Goal: Information Seeking & Learning: Learn about a topic

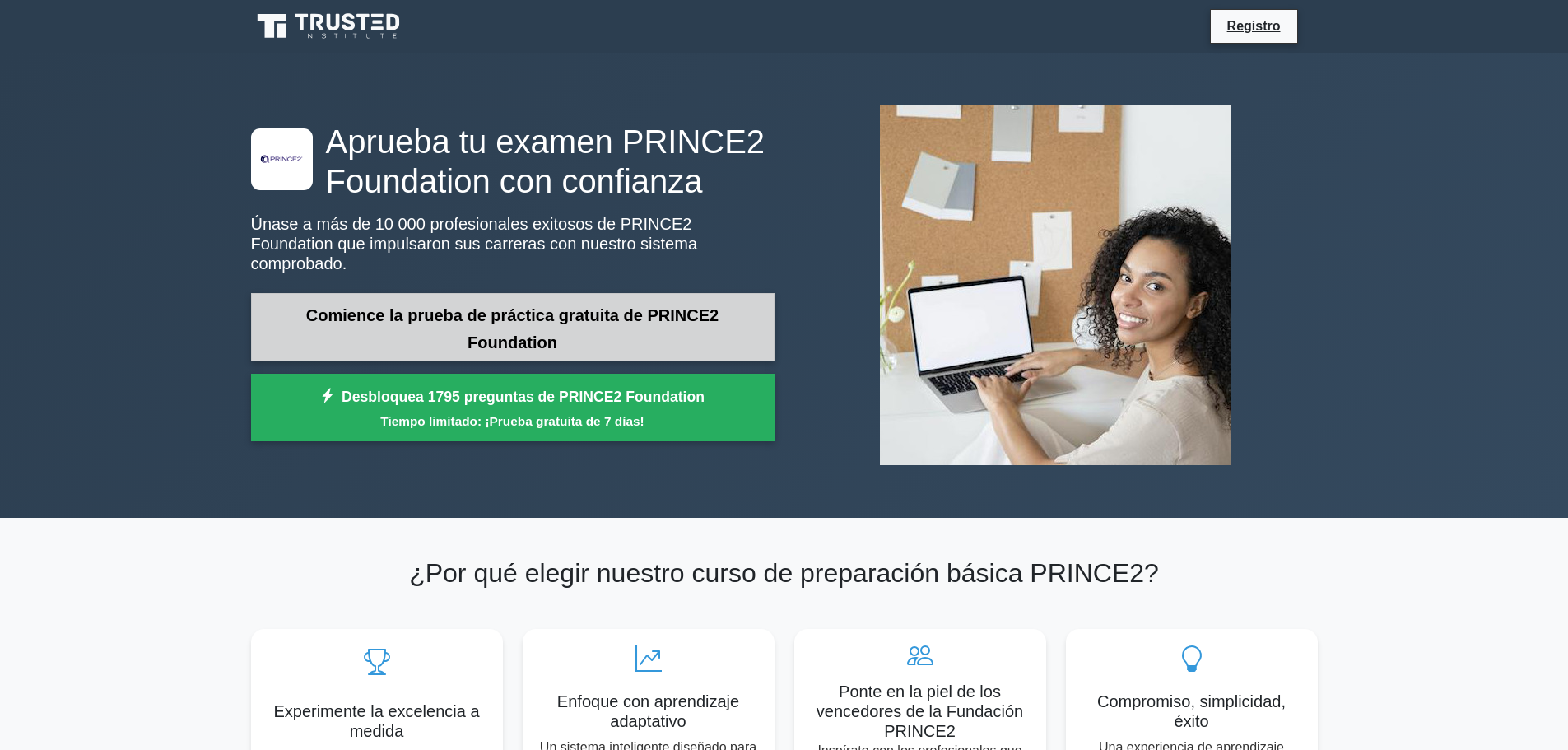
click at [491, 320] on link "Comience la prueba de práctica gratuita de PRINCE2 Foundation" at bounding box center [513, 327] width 524 height 69
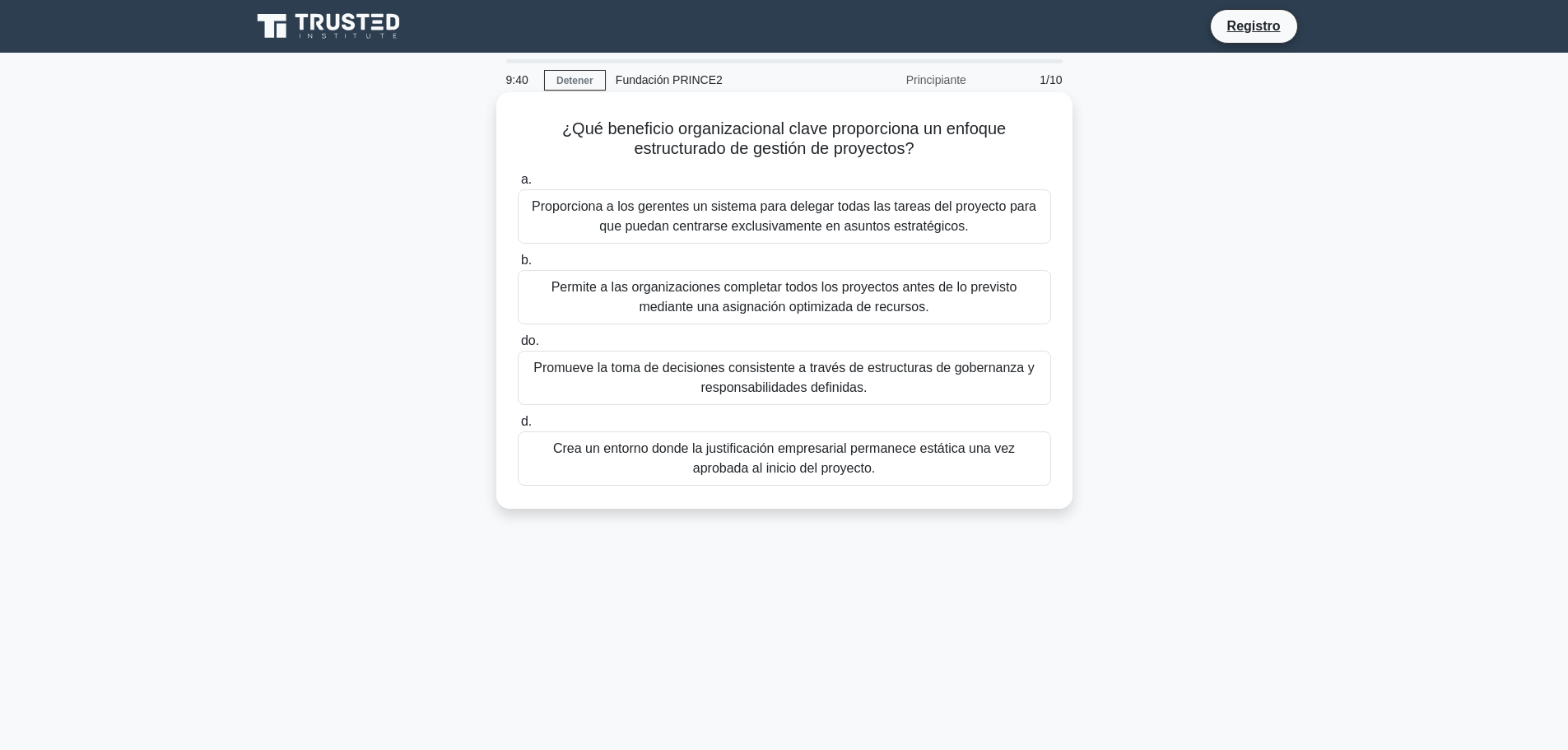
click at [760, 225] on font "Proporciona a los gerentes un sistema para delegar todas las tareas del proyect…" at bounding box center [784, 216] width 504 height 34
click at [518, 185] on input "a. Proporciona a los gerentes un sistema para delegar todas las tareas del proy…" at bounding box center [518, 180] width 0 height 11
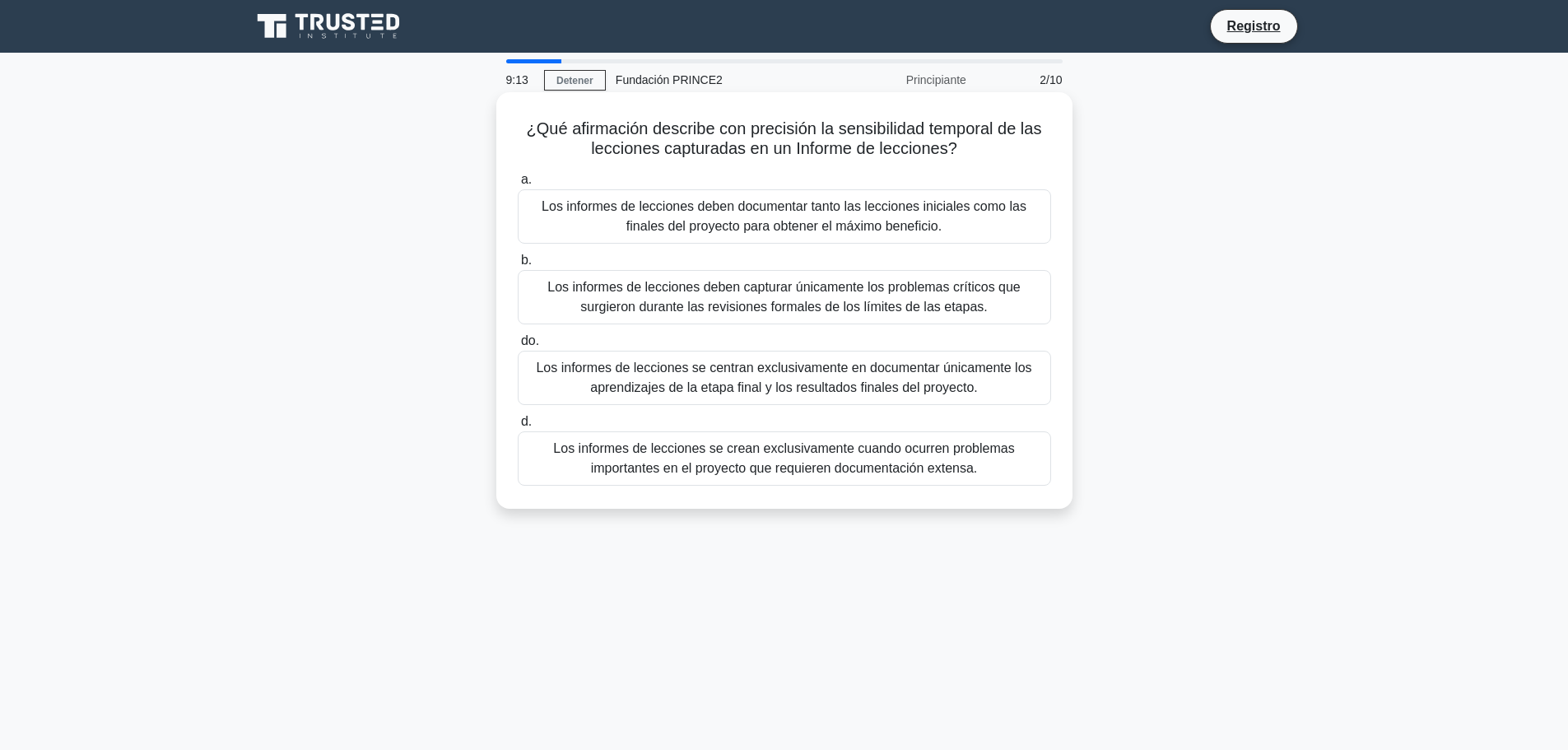
click at [800, 224] on font "Los informes de lecciones deben documentar tanto las lecciones iniciales como l…" at bounding box center [784, 216] width 485 height 34
click at [518, 185] on input "a. Los informes de lecciones deben documentar tanto las lecciones iniciales com…" at bounding box center [518, 180] width 0 height 11
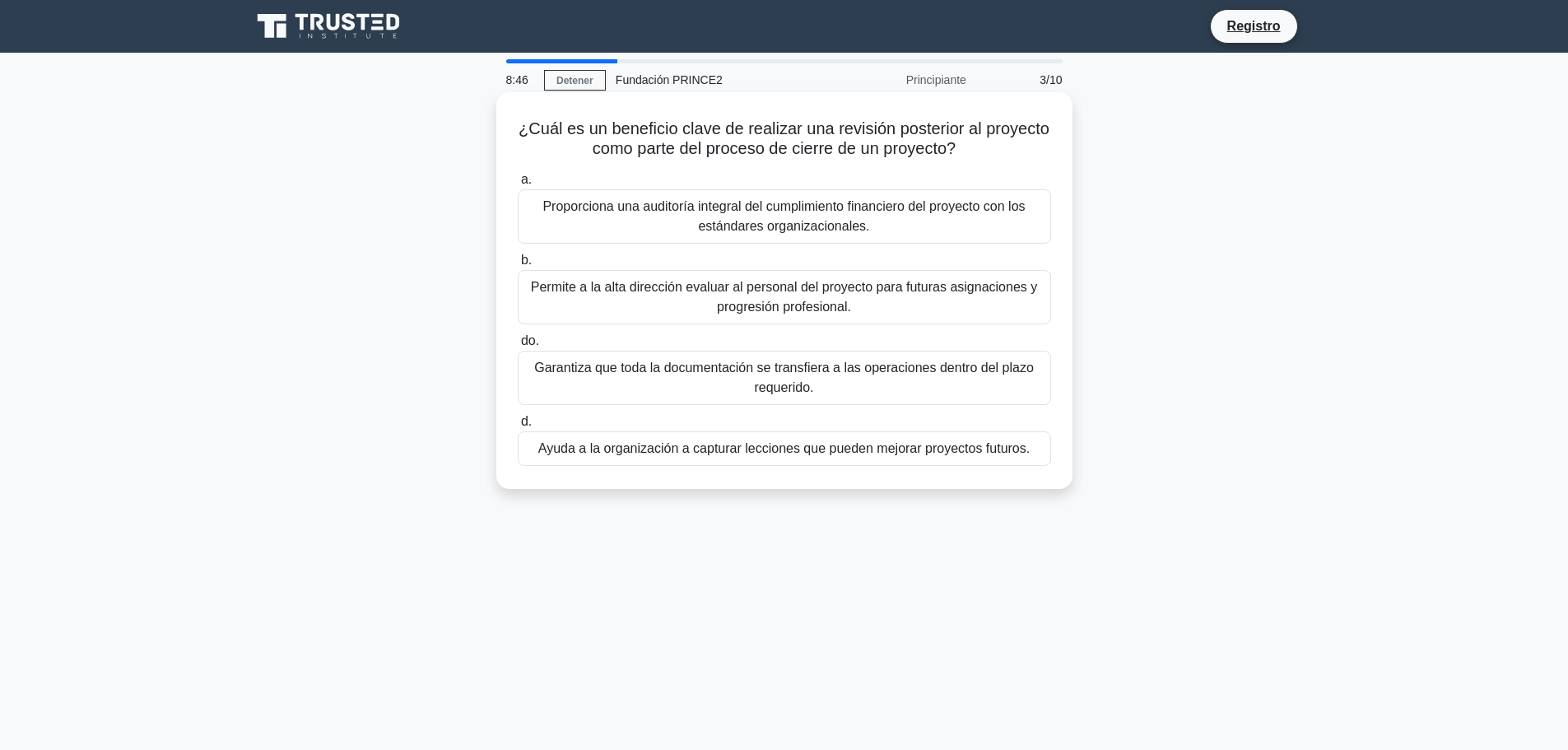
drag, startPoint x: 741, startPoint y: 119, endPoint x: 1004, endPoint y: 152, distance: 265.1
click at [1004, 152] on h5 "¿Cuál es un beneficio clave de realizar una revisión posterior al proyecto como…" at bounding box center [784, 139] width 536 height 41
click at [760, 300] on font "Permite a la alta dirección evaluar al personal del proyecto para futuras asign…" at bounding box center [784, 297] width 506 height 34
click at [518, 266] on input "b. Permite a la alta dirección evaluar al personal del proyecto para futuras as…" at bounding box center [518, 261] width 0 height 11
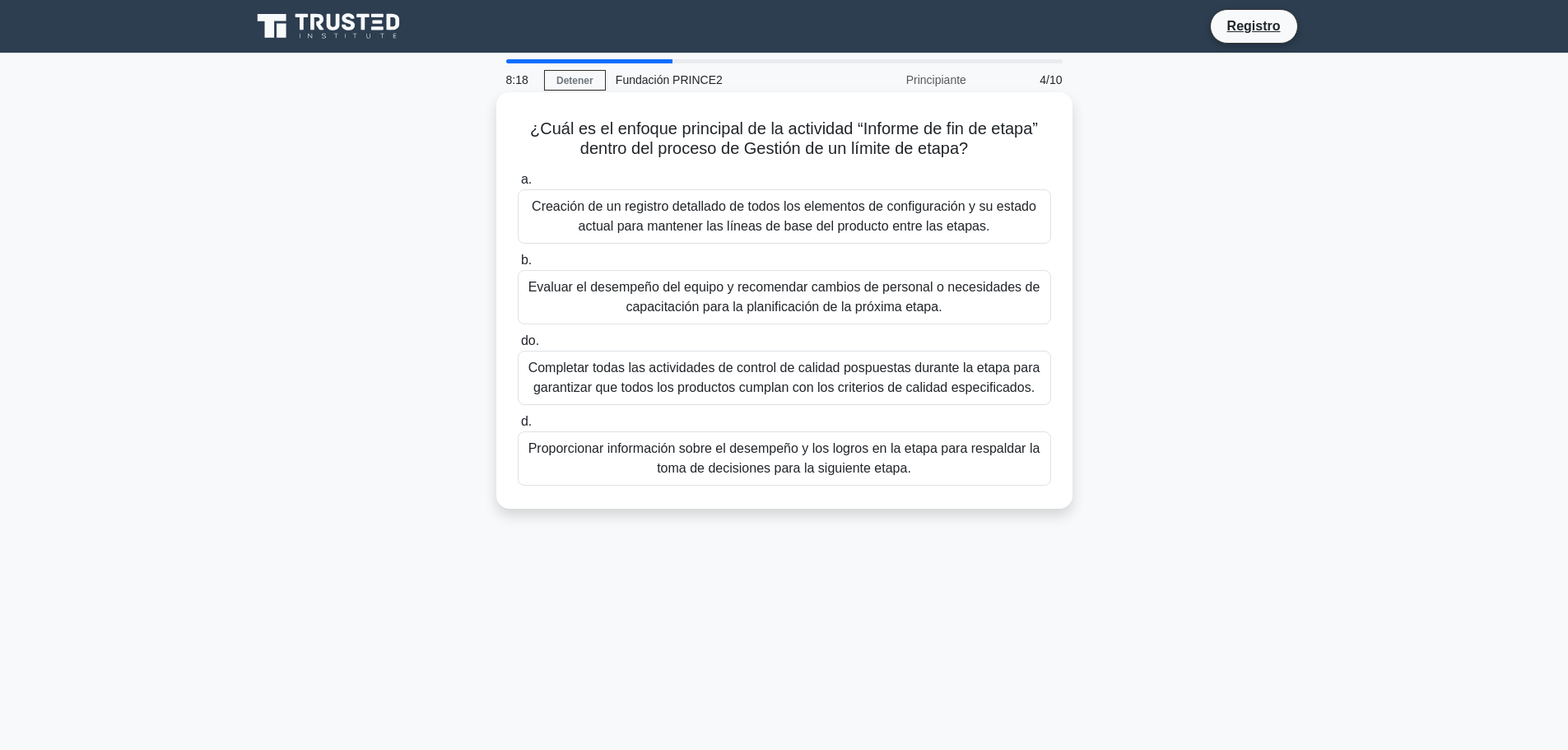
click at [831, 461] on font "Proporcionar información sobre el desempeño y los logros en la etapa para respa…" at bounding box center [784, 458] width 512 height 34
click at [590, 451] on font "Proporcionar información sobre el desempeño y los logros en la etapa para respa…" at bounding box center [784, 458] width 512 height 34
click at [518, 428] on input "d. Proporcionar información sobre el desempeño y los logros en la etapa para re…" at bounding box center [518, 422] width 0 height 11
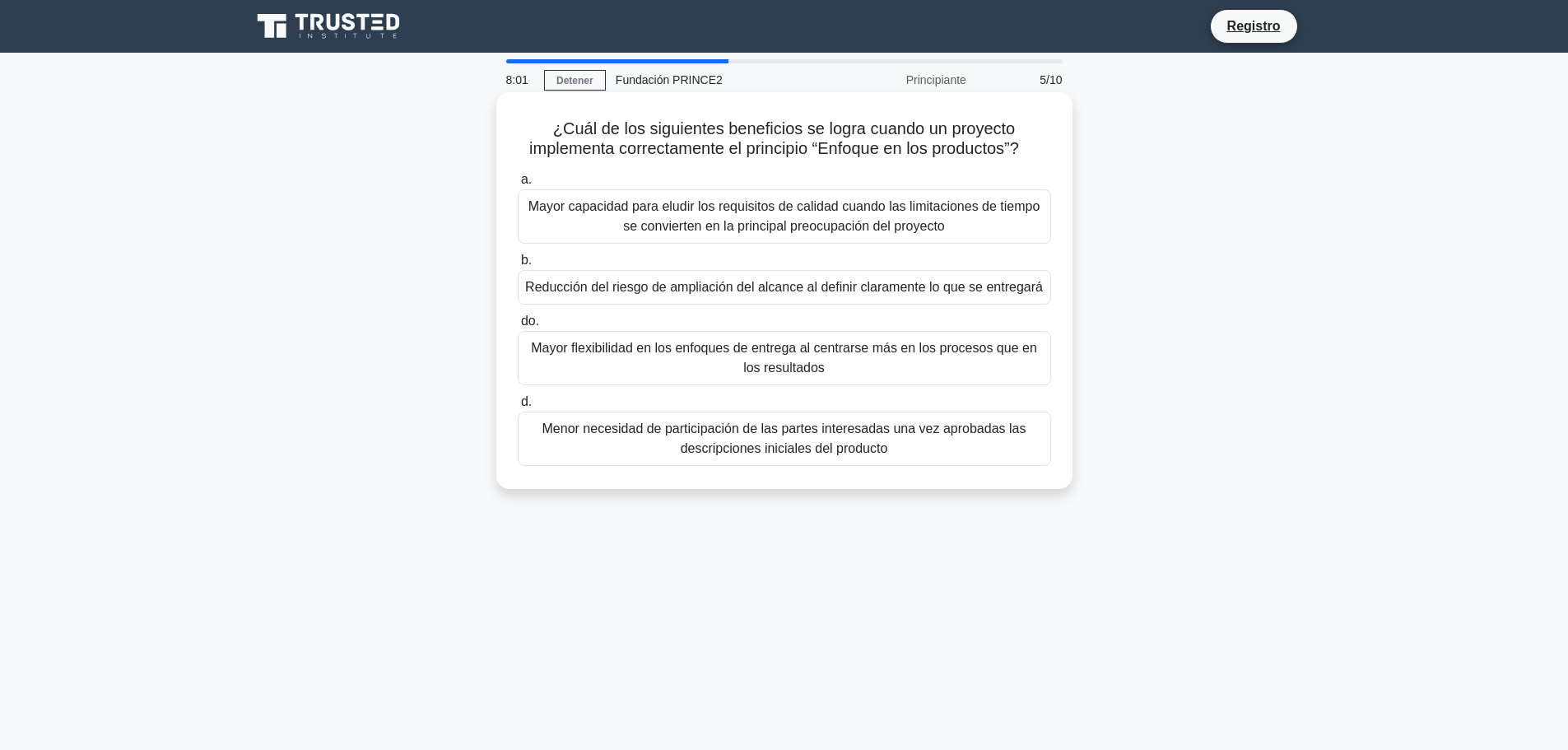
click at [685, 362] on font "Mayor flexibilidad en los enfoques de entrega al centrarse más en los procesos …" at bounding box center [784, 358] width 519 height 39
click at [518, 327] on input "do. Mayor flexibilidad en los enfoques de entrega al centrarse más en los proce…" at bounding box center [518, 321] width 0 height 11
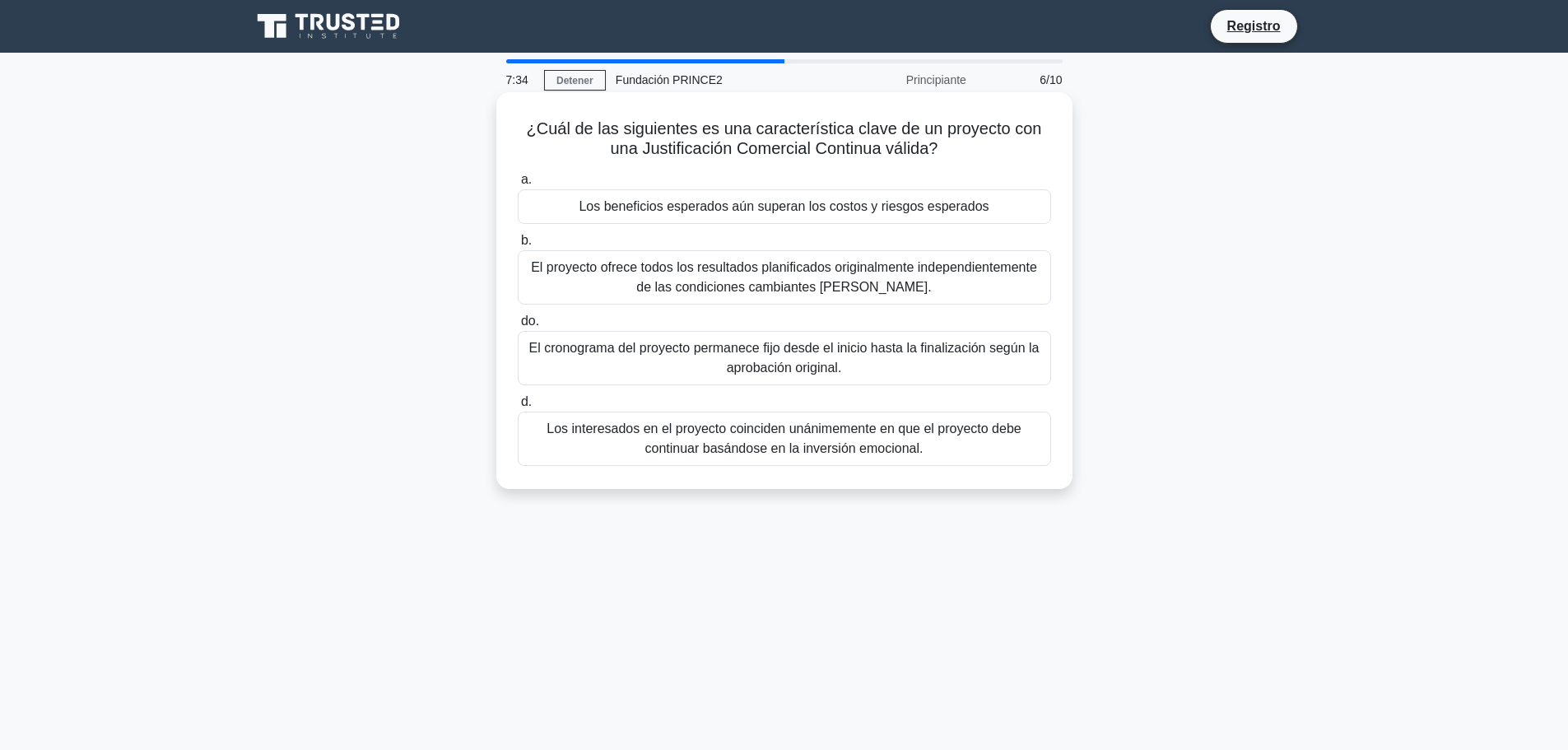
click at [903, 279] on font "El proyecto ofrece todos los resultados planificados originalmente independient…" at bounding box center [784, 277] width 506 height 34
click at [518, 246] on input "b. El proyecto ofrece todos los resultados planificados originalmente independi…" at bounding box center [518, 241] width 0 height 11
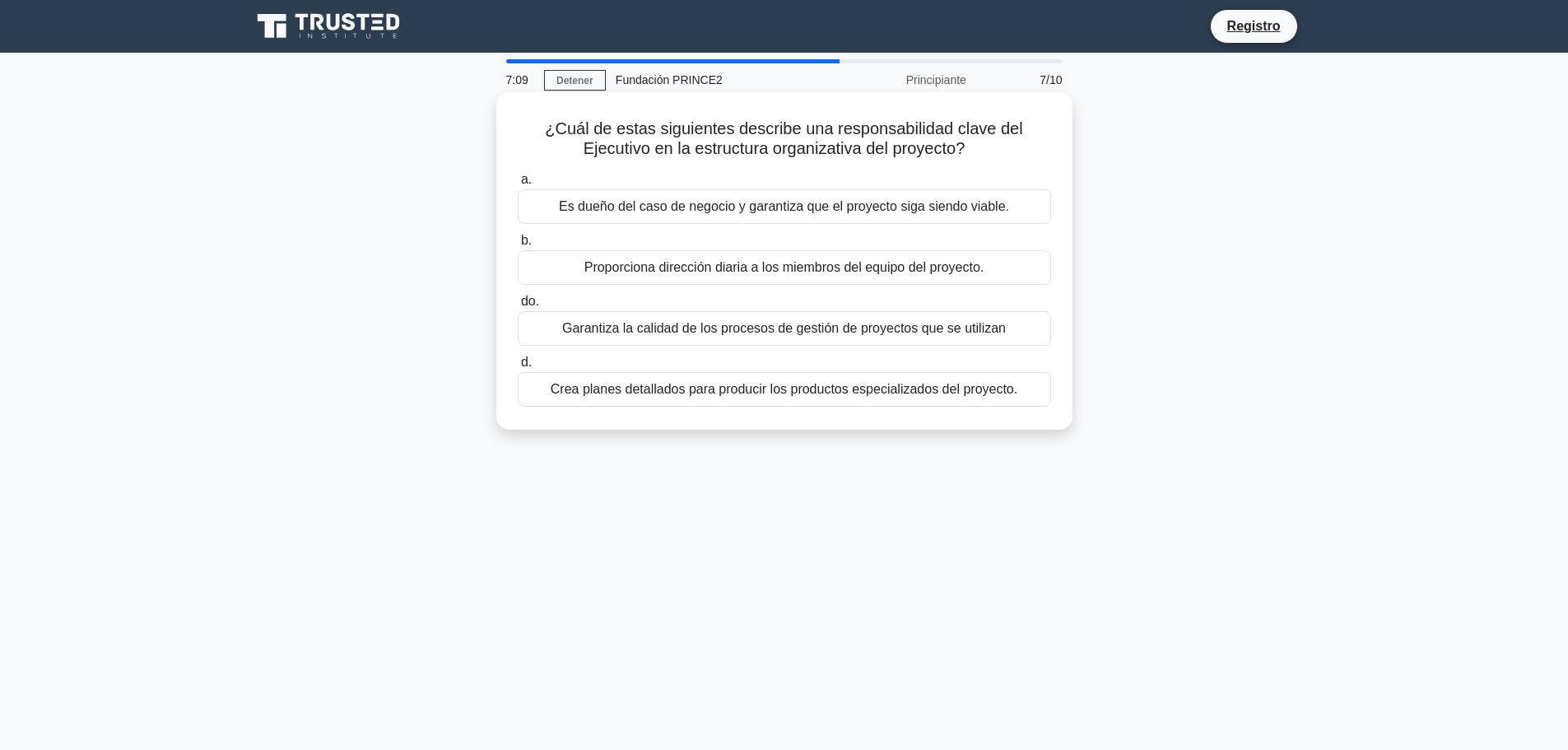
click at [806, 274] on font "Proporciona dirección diaria a los miembros del equipo del proyecto." at bounding box center [784, 266] width 400 height 14
click at [518, 246] on input "b. Proporciona dirección diaria a los miembros del equipo del proyecto." at bounding box center [518, 241] width 0 height 11
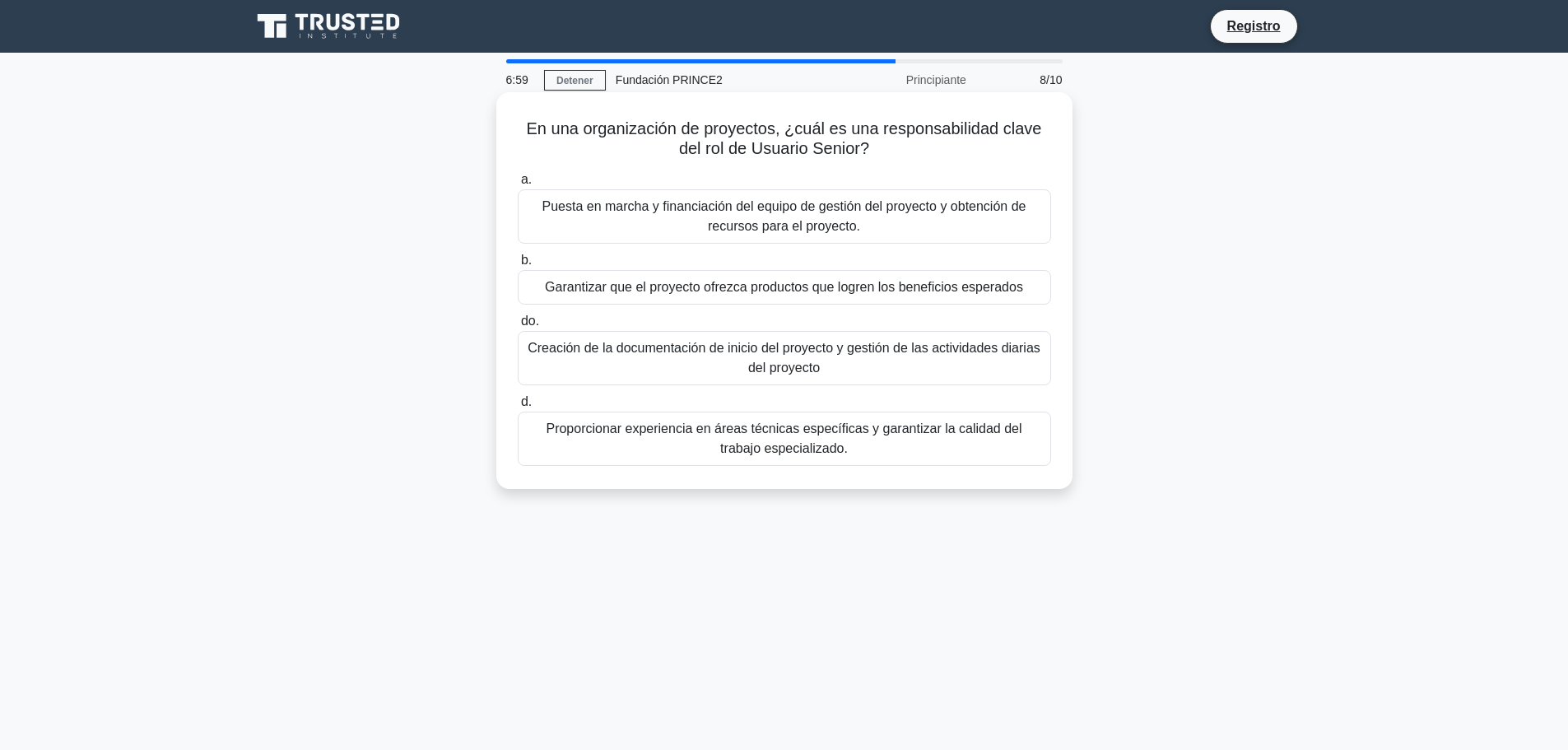
click at [739, 454] on font "Proporcionar experiencia en áreas técnicas específicas y garantizar la calidad …" at bounding box center [784, 439] width 519 height 39
click at [518, 408] on input "d. Proporcionar experiencia en áreas técnicas específicas y garantizar la calid…" at bounding box center [518, 403] width 0 height 11
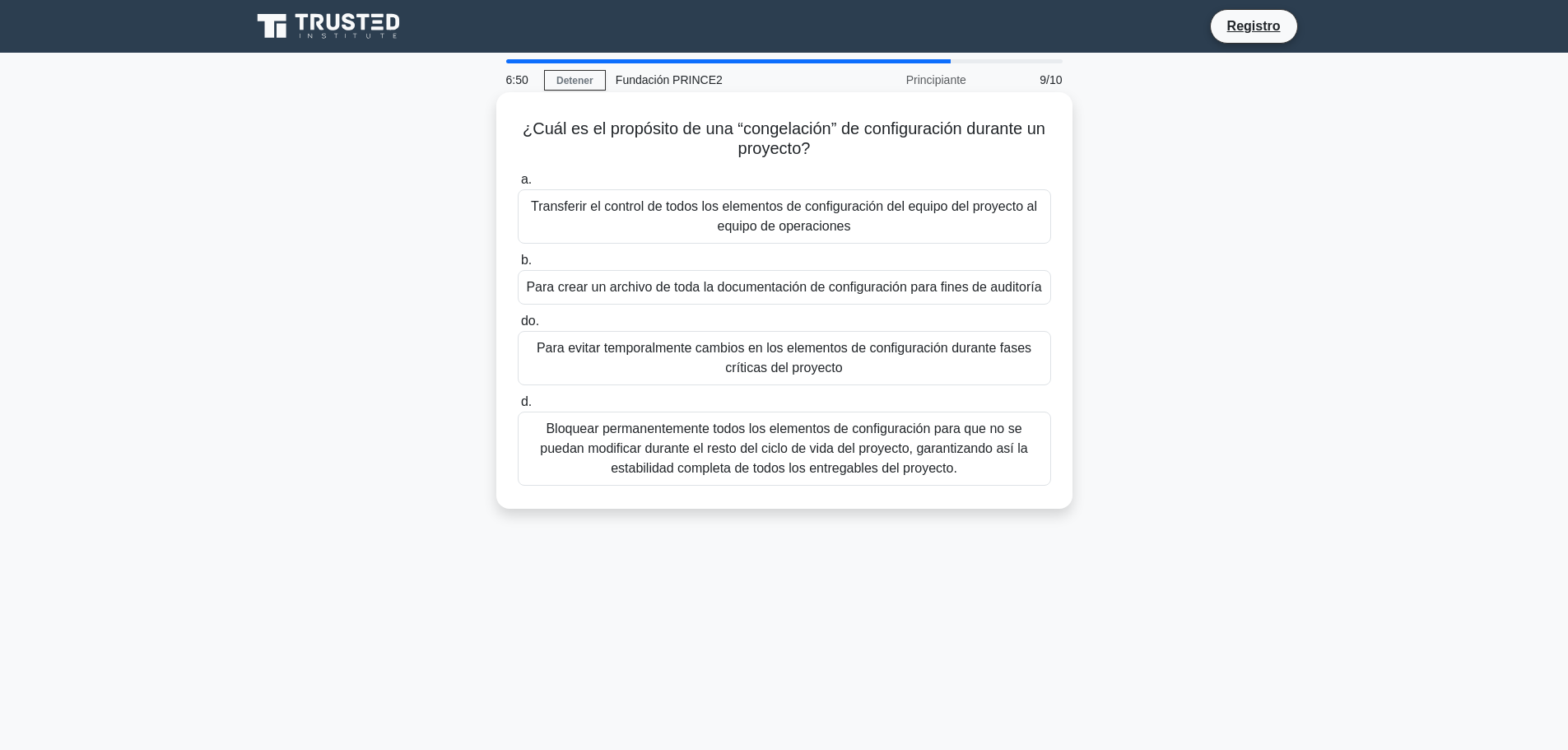
click at [822, 461] on font "Bloquear permanentemente todos los elementos de configuración para que no se pu…" at bounding box center [784, 449] width 487 height 53
click at [518, 408] on input "d. Bloquear permanentemente todos los elementos de configuración para que no se…" at bounding box center [518, 403] width 0 height 11
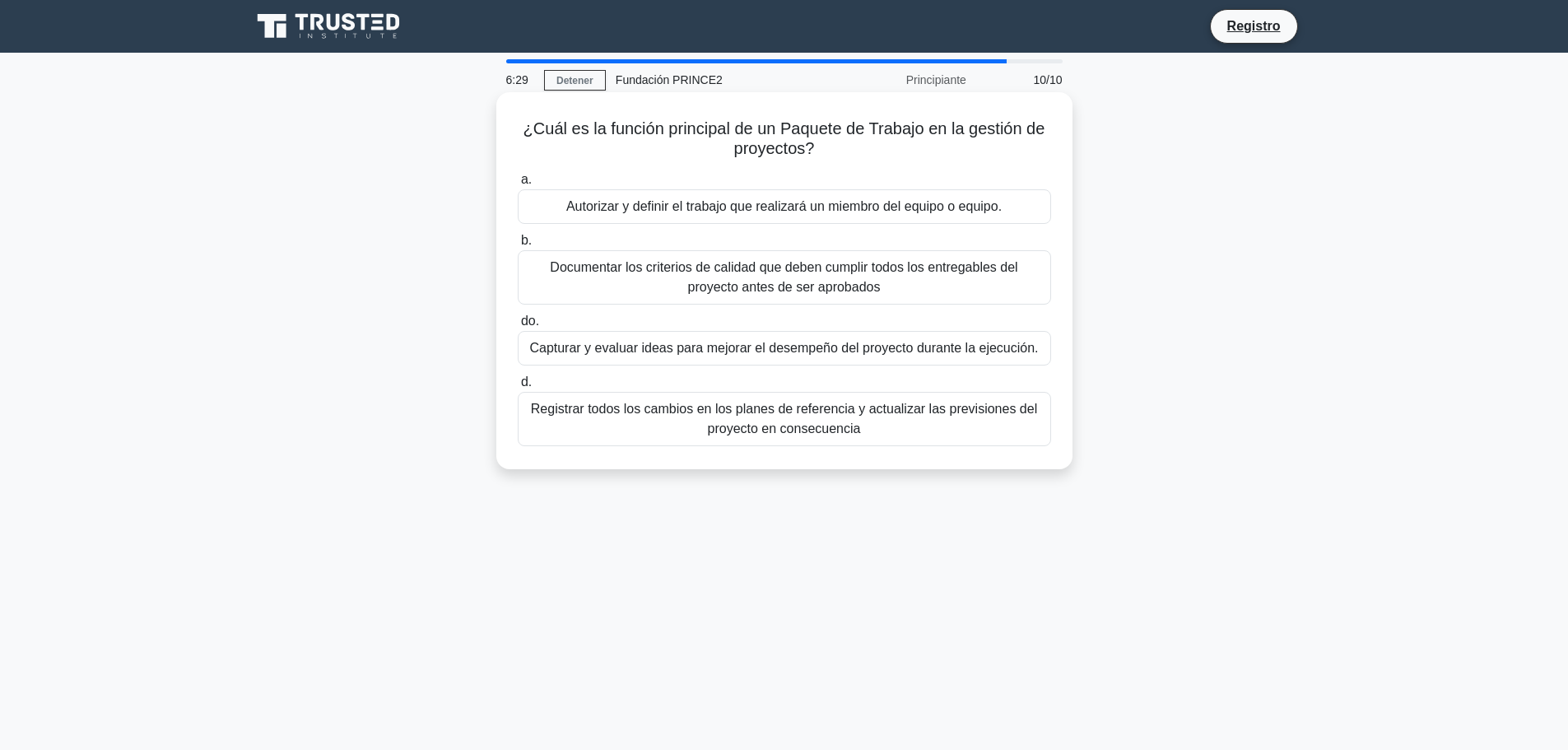
click at [753, 353] on font "Capturar y evaluar ideas para mejorar el desempeño del proyecto durante la ejec…" at bounding box center [784, 347] width 509 height 14
click at [518, 327] on input "do. Capturar y evaluar ideas para mejorar el desempeño del proyecto durante la …" at bounding box center [518, 321] width 0 height 11
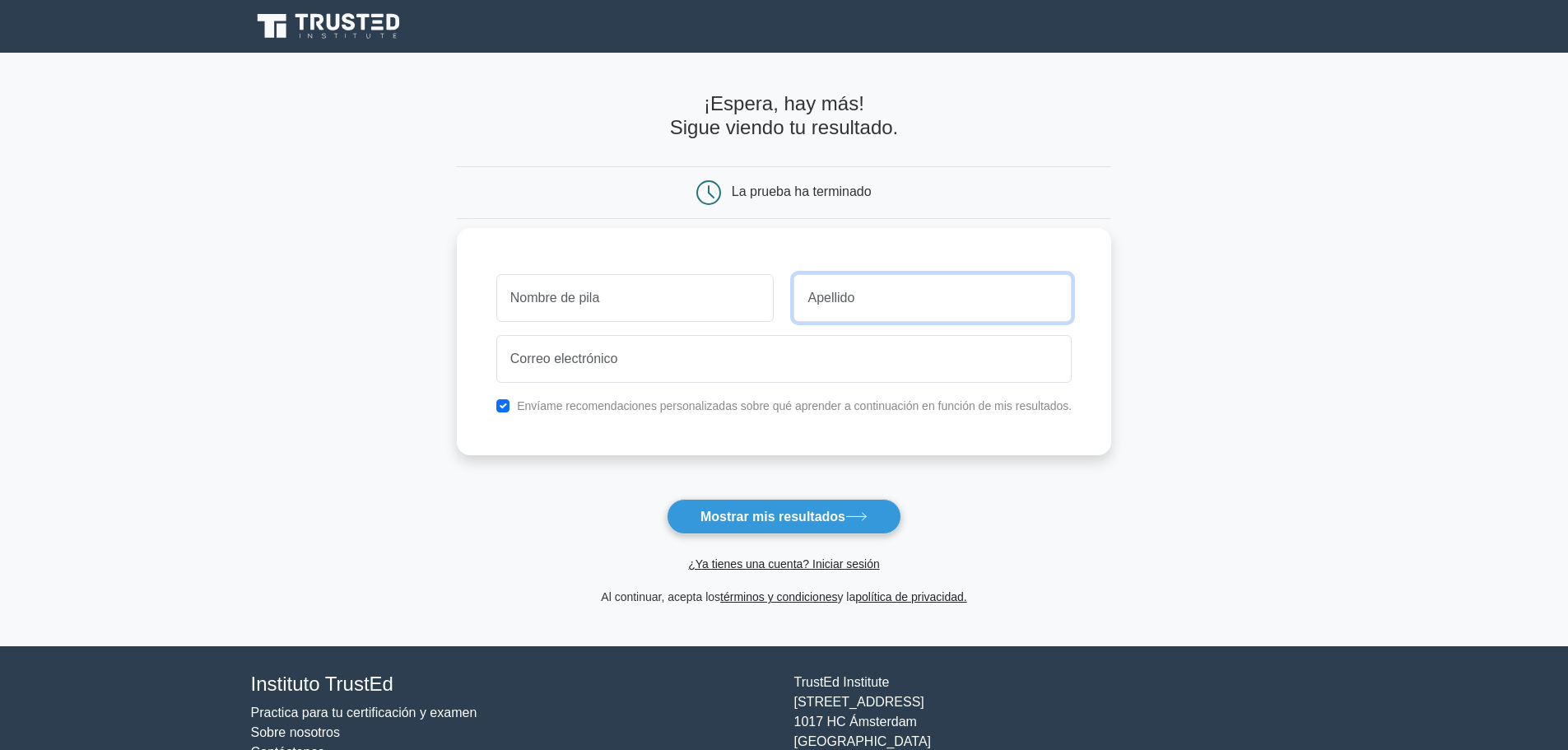
click at [860, 300] on input "text" at bounding box center [933, 299] width 278 height 48
type input "Jaramillo Béjar"
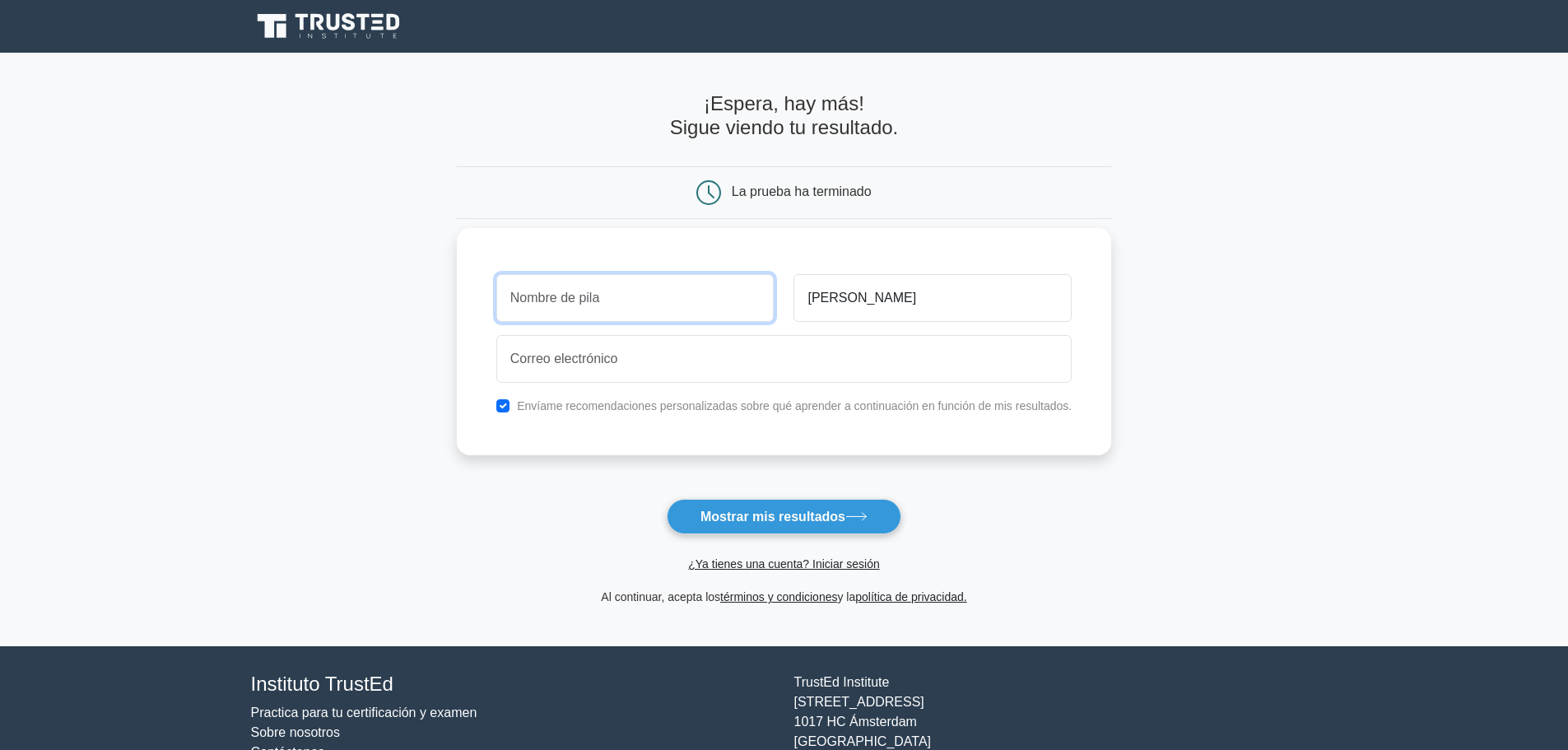
click at [651, 307] on input "text" at bounding box center [635, 299] width 278 height 48
type input "Susana"
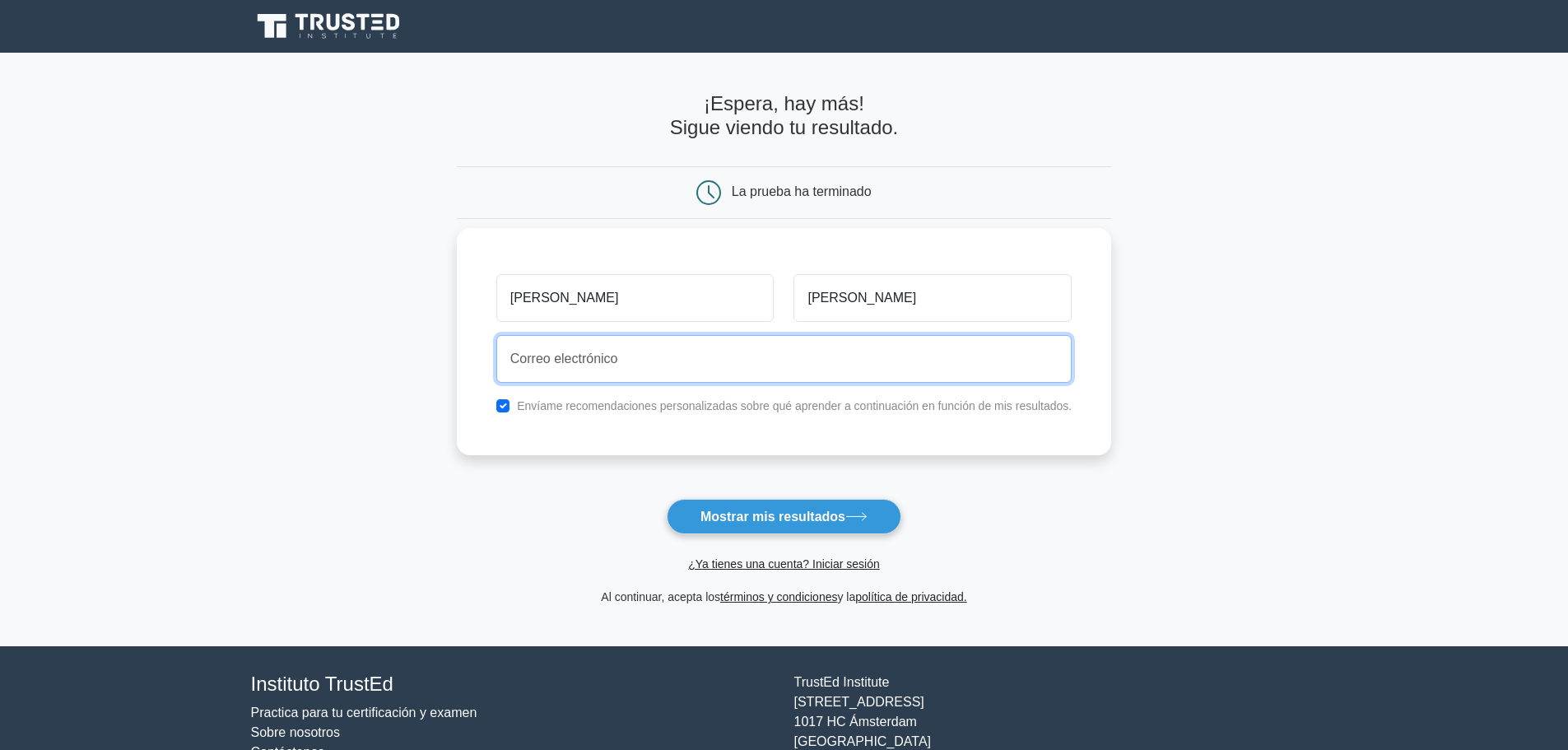
click at [586, 371] on input "email" at bounding box center [784, 359] width 576 height 48
type input "susyjb1973@gmail.com"
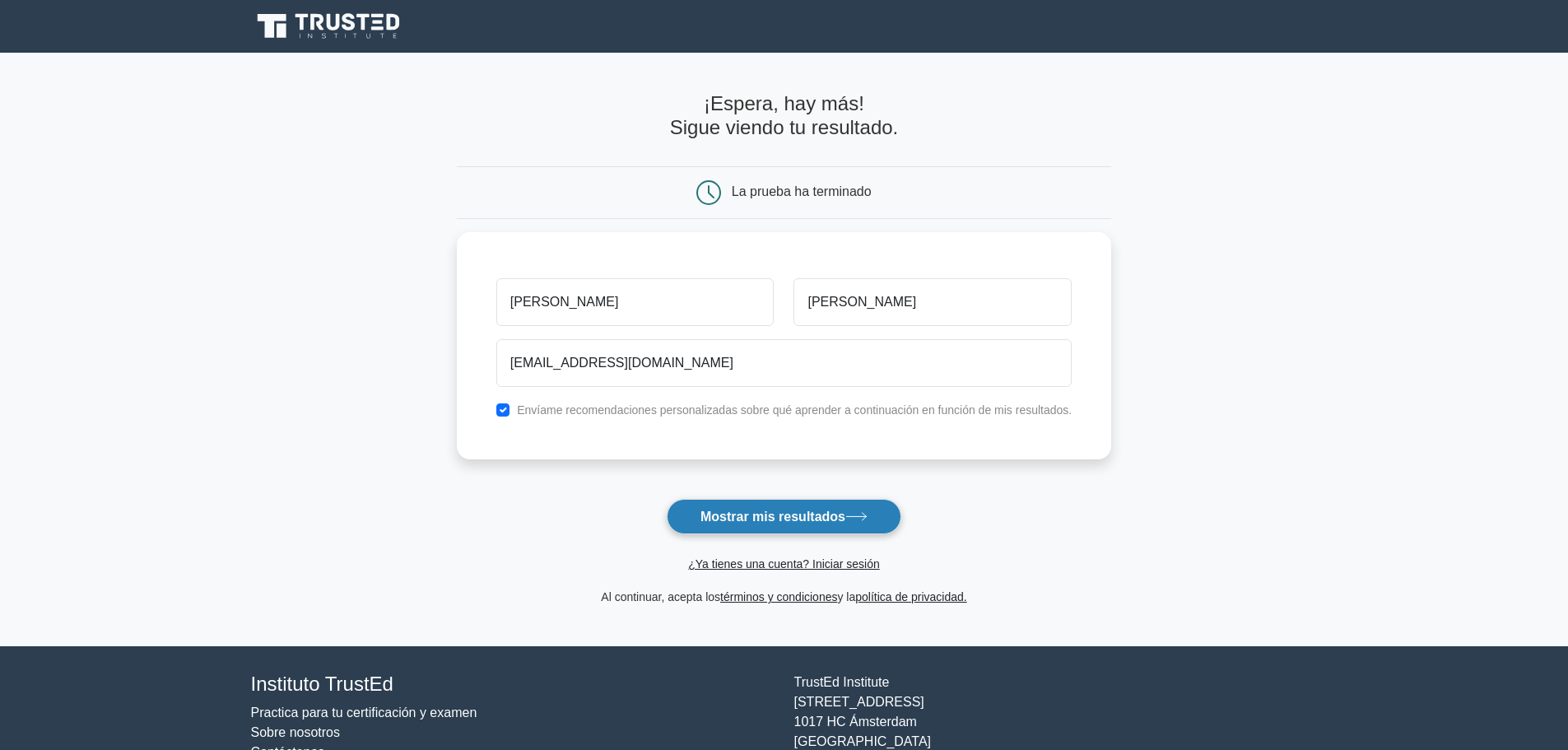
click at [795, 519] on font "Mostrar mis resultados" at bounding box center [773, 516] width 145 height 14
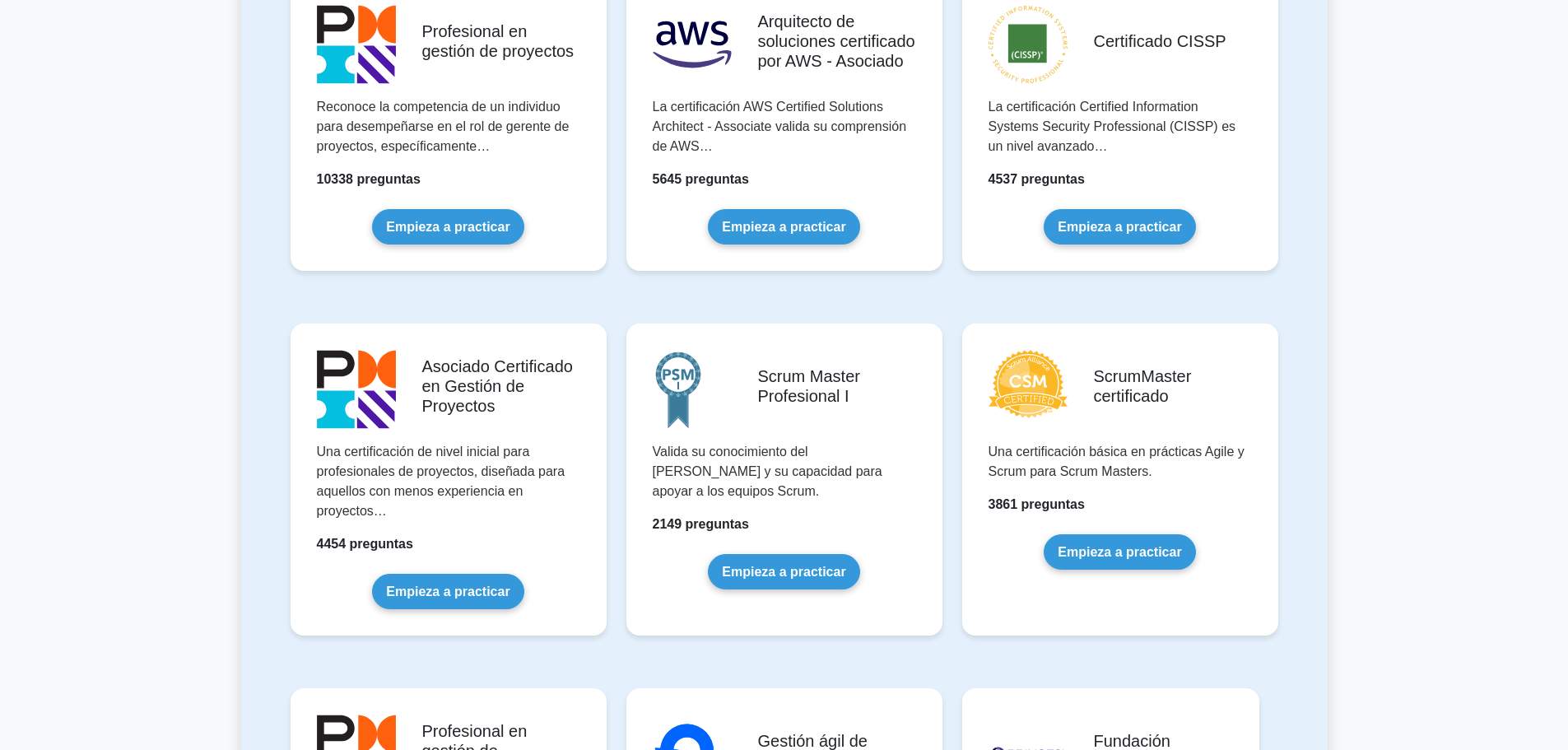
scroll to position [577, 0]
